Goal: Find specific page/section: Find specific page/section

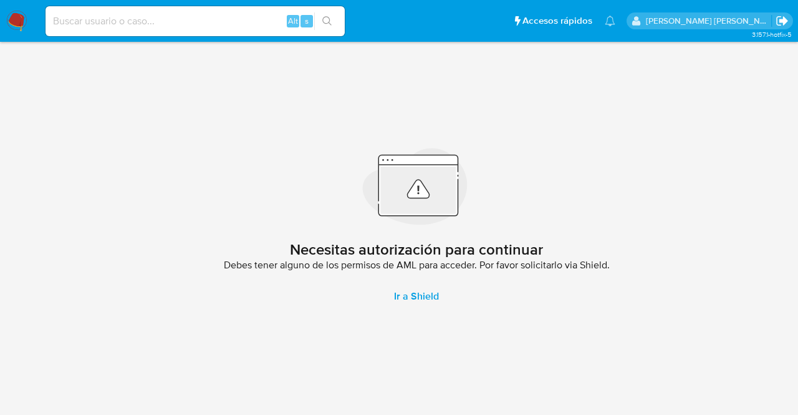
click at [784, 19] on icon "Salir" at bounding box center [781, 20] width 11 height 9
